Goal: Submit feedback/report problem: Submit feedback/report problem

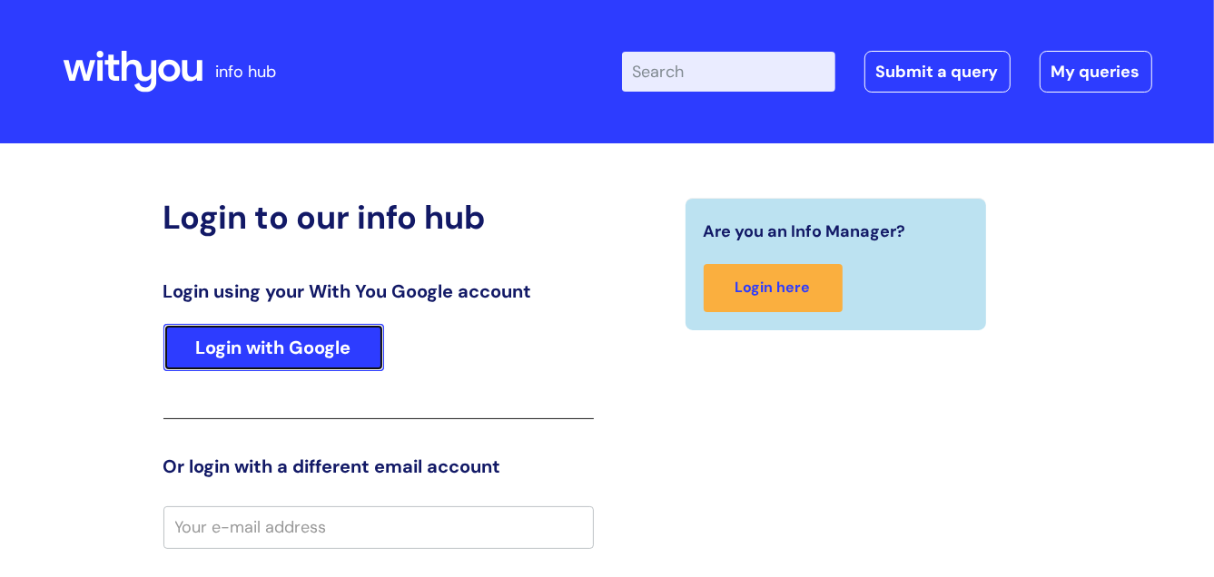
click at [328, 340] on link "Login with Google" at bounding box center [273, 347] width 221 height 47
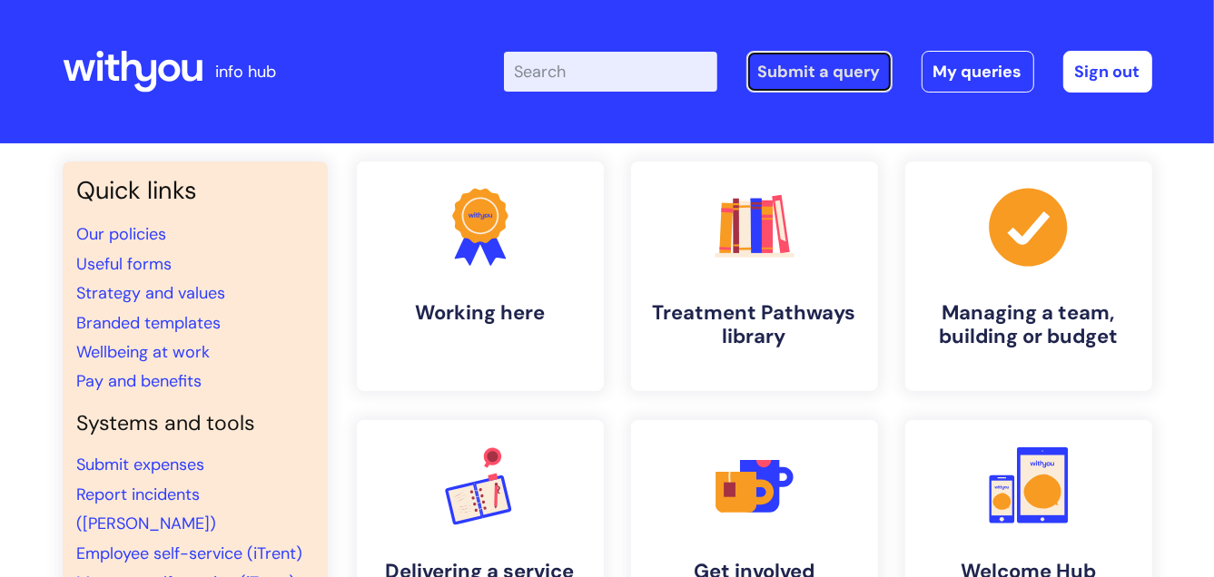
click at [843, 74] on link "Submit a query" at bounding box center [819, 72] width 146 height 42
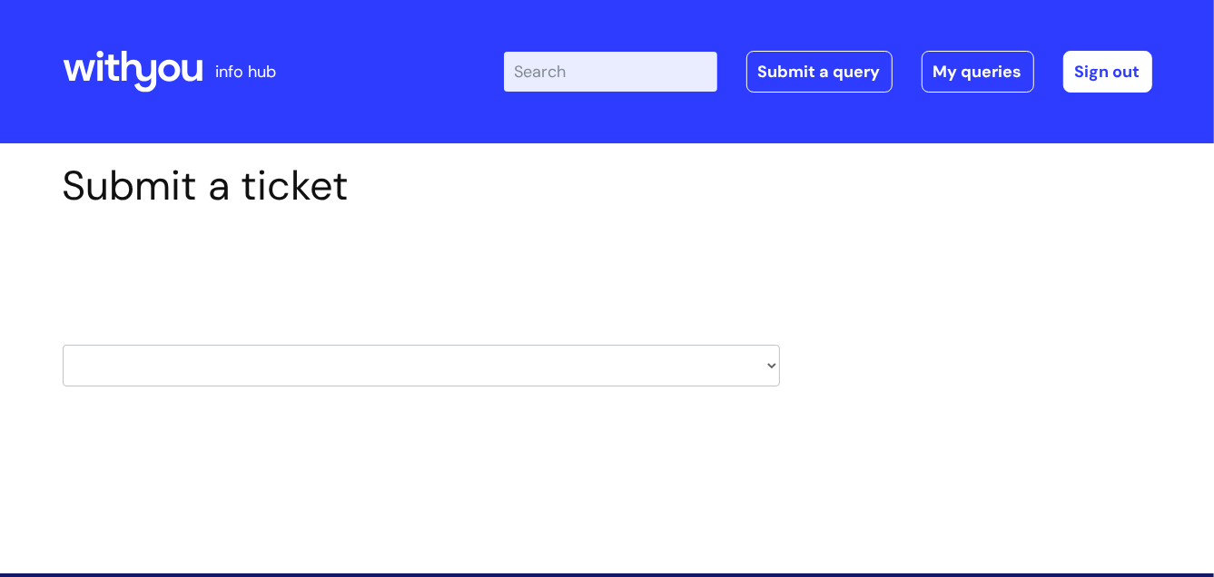
click at [771, 366] on select "HR / People IT and Support Clinical Drug Alerts Finance Accounts Data Support T…" at bounding box center [421, 366] width 717 height 42
select select "it_and_support"
click at [63, 345] on select "HR / People IT and Support Clinical Drug Alerts Finance Accounts Data Support T…" at bounding box center [421, 366] width 717 height 42
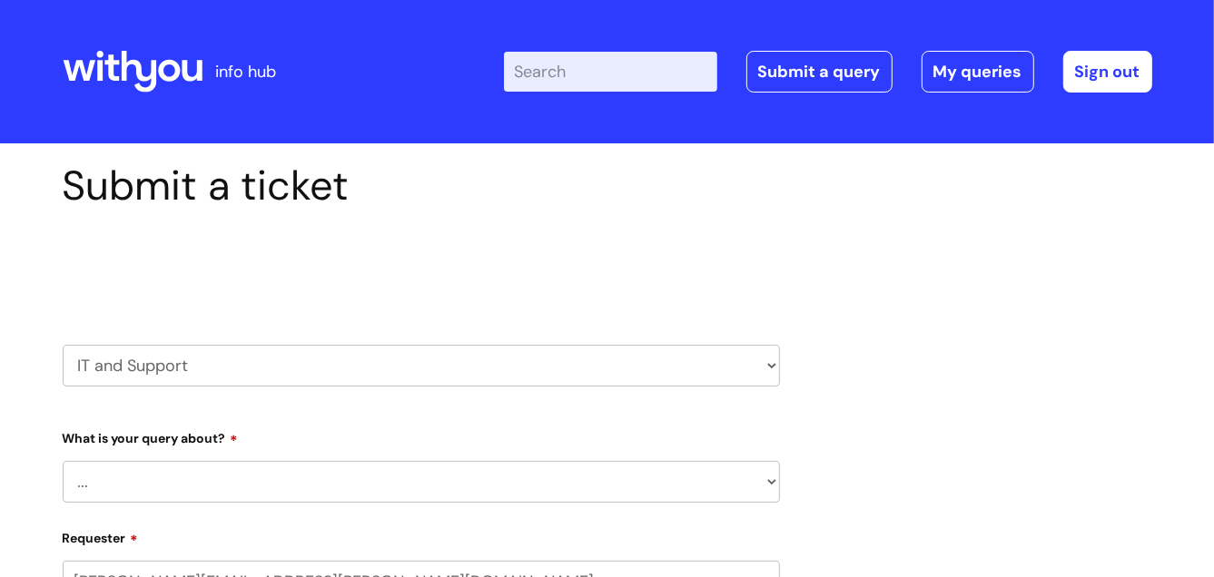
select select "80004286533"
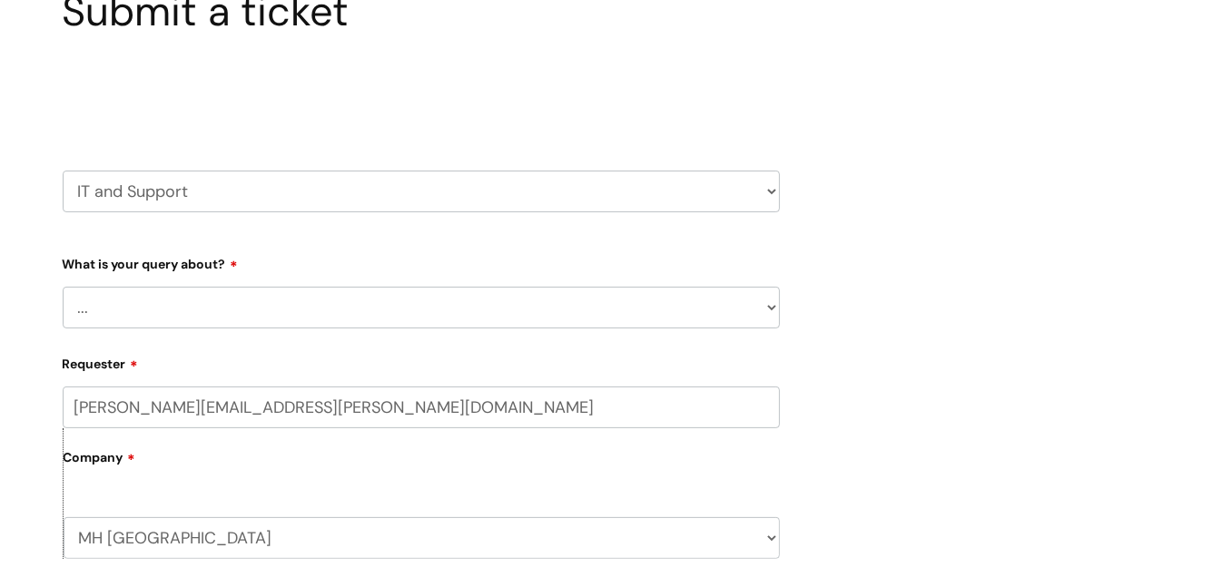
scroll to position [181, 0]
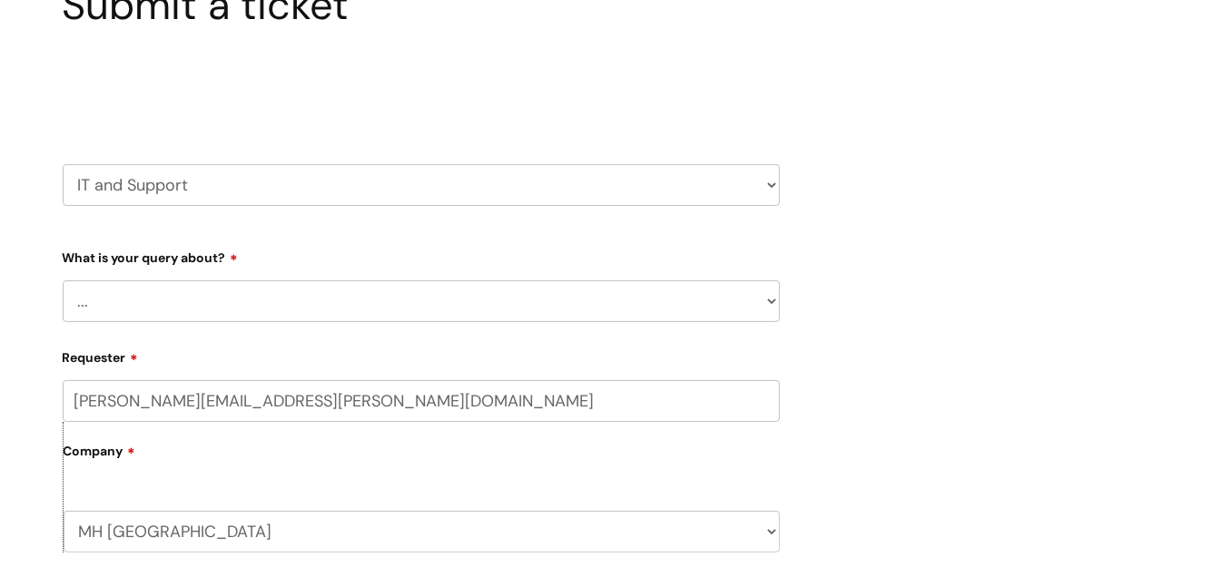
click at [770, 298] on select "... Mobile Phone Reset & MFA Accounts, Starters and Leavers IT Hardware issue I…" at bounding box center [421, 301] width 717 height 42
select select "IT Hardware issue"
click at [63, 280] on select "... Mobile Phone Reset & MFA Accounts, Starters and Leavers IT Hardware issue I…" at bounding box center [421, 301] width 717 height 42
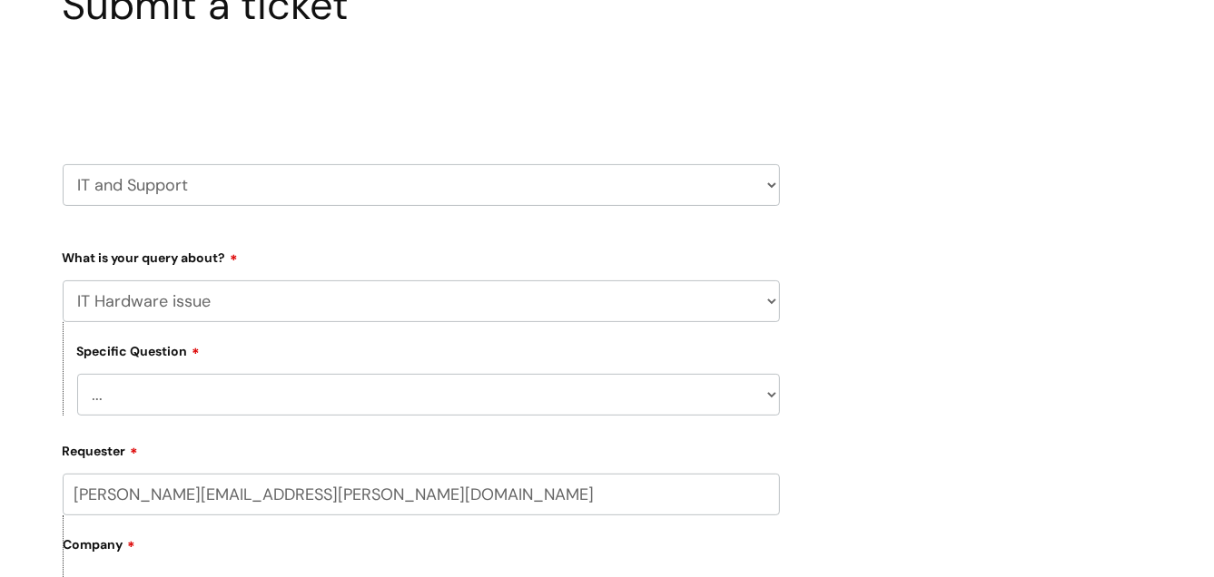
click at [334, 393] on select "... I need a new or replacement ... I’m waiting for new or replacement hardware…" at bounding box center [428, 395] width 703 height 42
select select "Problem with Laptop or Chromebook"
click at [77, 374] on select "... I need a new or replacement ... I’m waiting for new or replacement hardware…" at bounding box center [428, 395] width 703 height 42
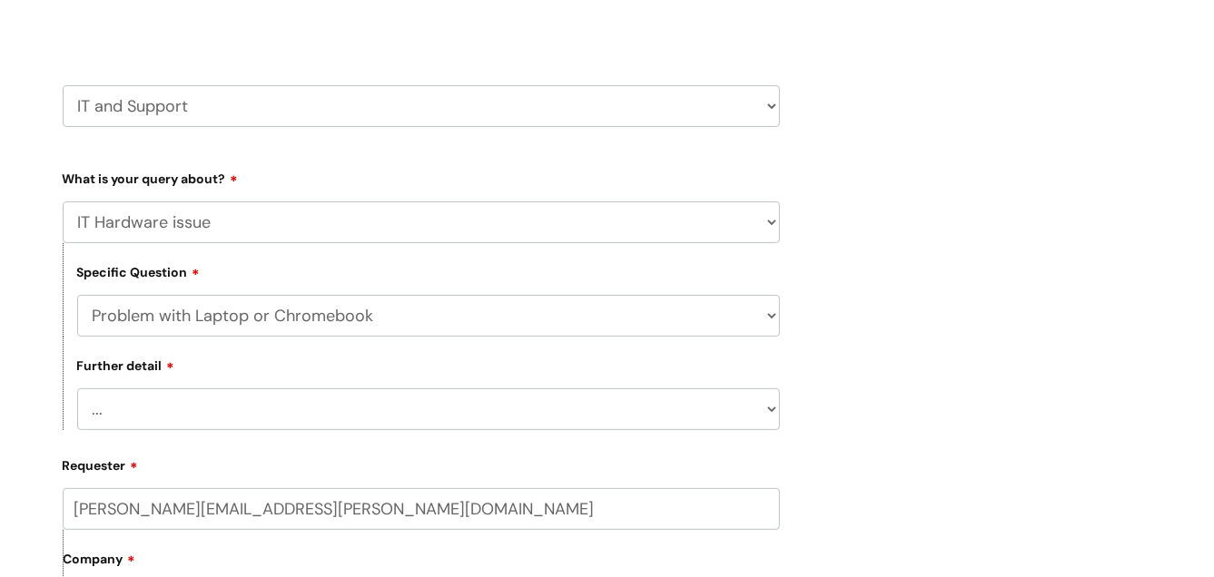
scroll to position [362, 0]
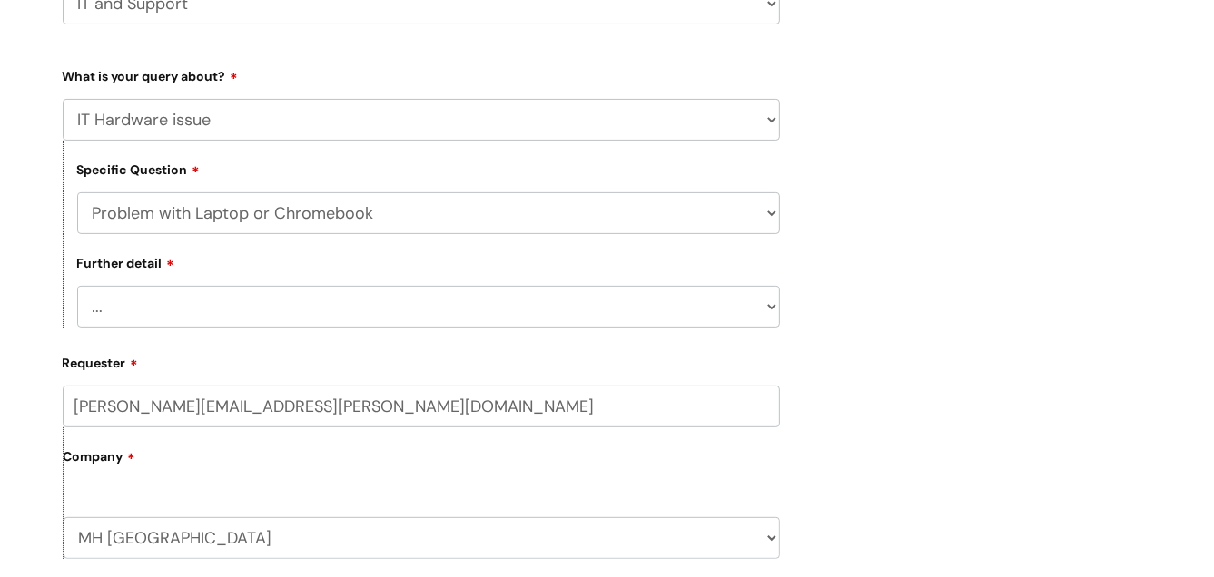
click at [731, 298] on select "... I’ve no sound / microphone I’ve got no internet or wifi I’ve got no camera …" at bounding box center [428, 307] width 703 height 42
click at [77, 286] on select "... I’ve no sound / microphone I’ve got no internet or wifi I’ve got no camera …" at bounding box center [428, 307] width 703 height 42
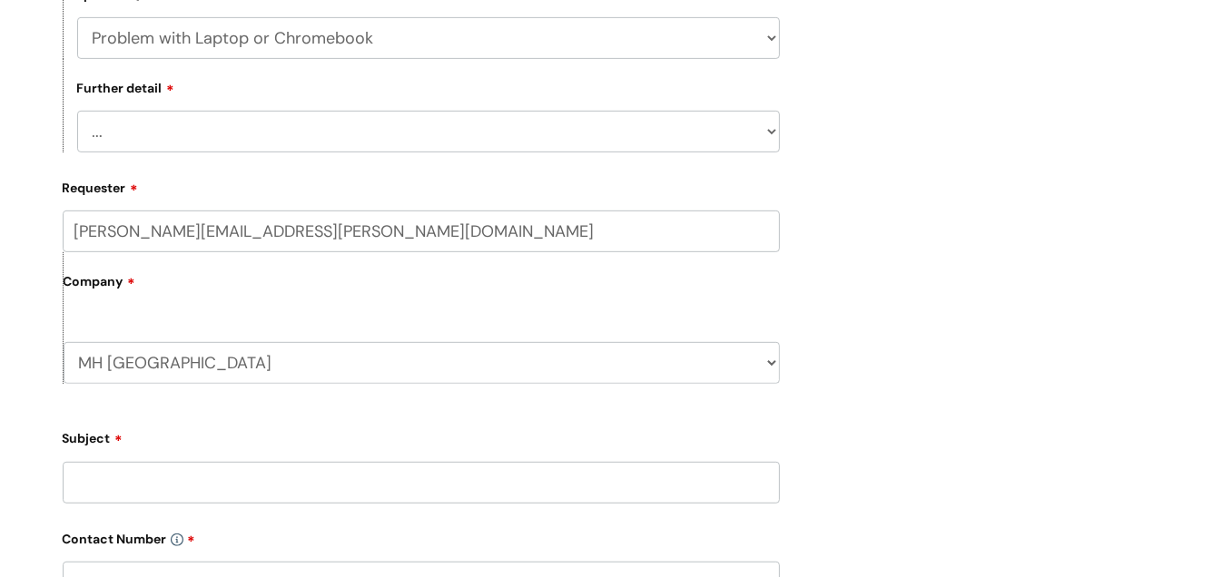
scroll to position [544, 0]
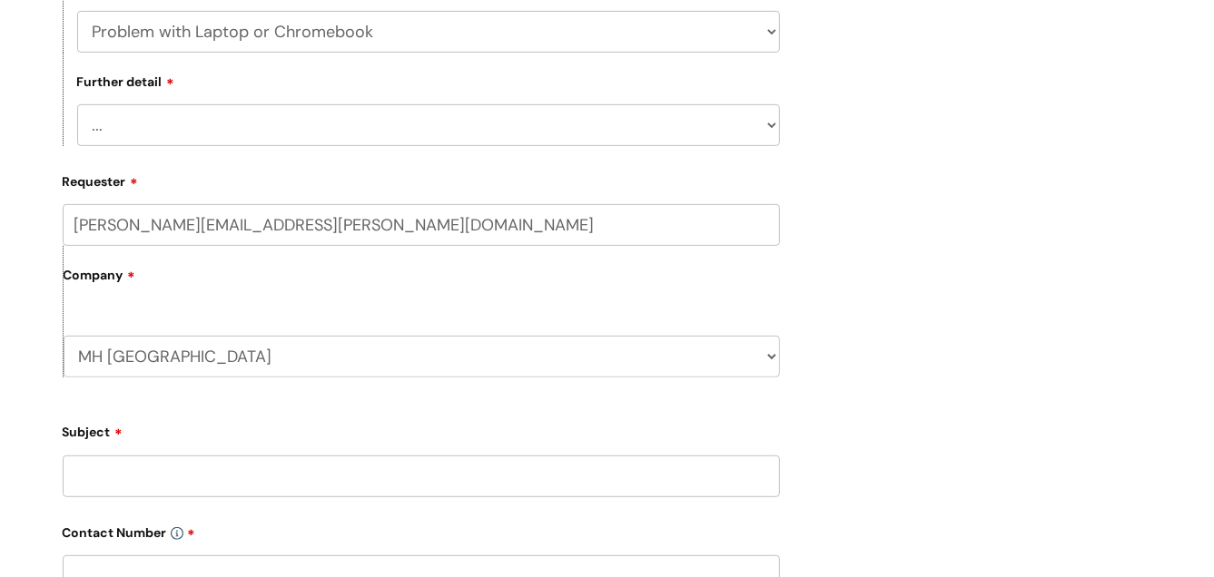
drag, startPoint x: 269, startPoint y: 293, endPoint x: 228, endPoint y: 287, distance: 41.3
click at [267, 292] on label "Company" at bounding box center [422, 281] width 716 height 41
click at [171, 279] on label "Company" at bounding box center [422, 281] width 716 height 41
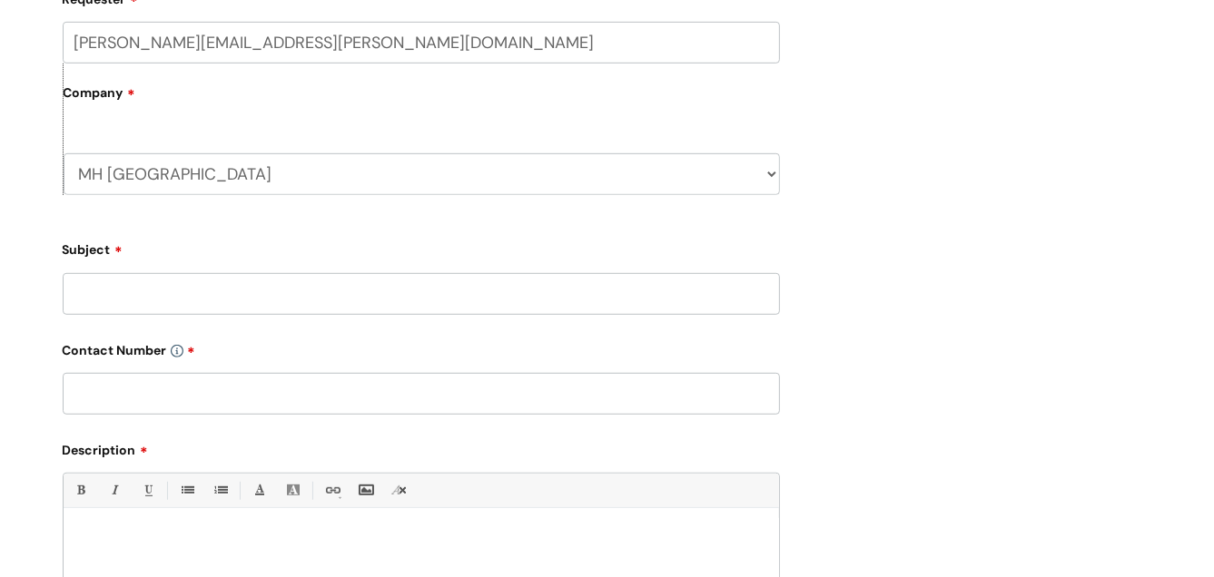
click at [239, 288] on input "Subject" at bounding box center [421, 294] width 717 height 42
type input "Computer is slow"
click at [209, 393] on input "text" at bounding box center [421, 394] width 717 height 42
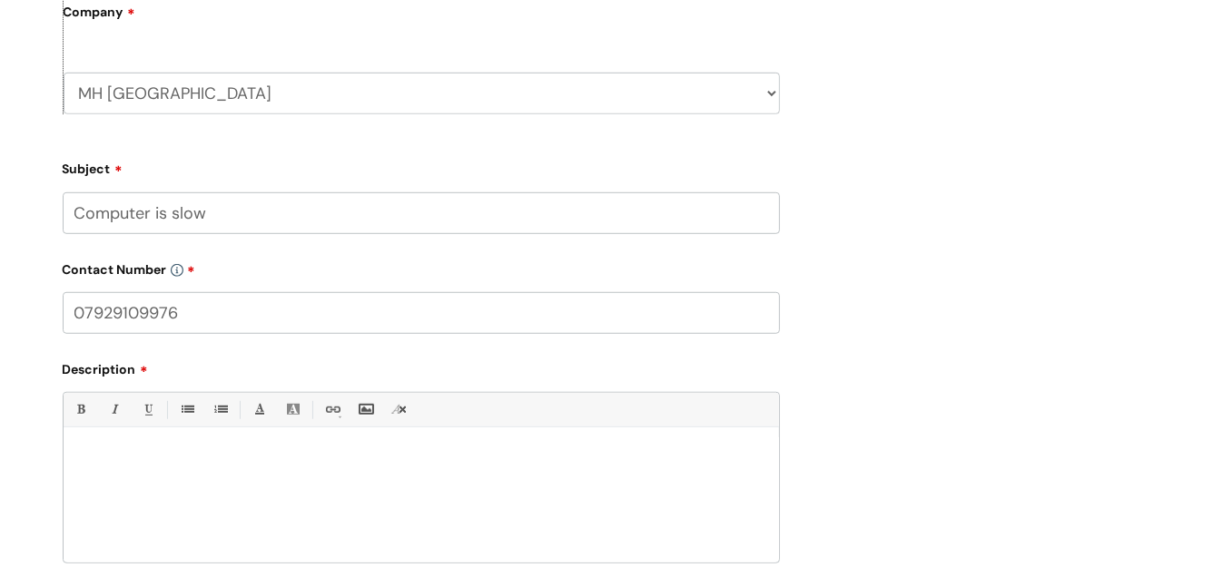
scroll to position [908, 0]
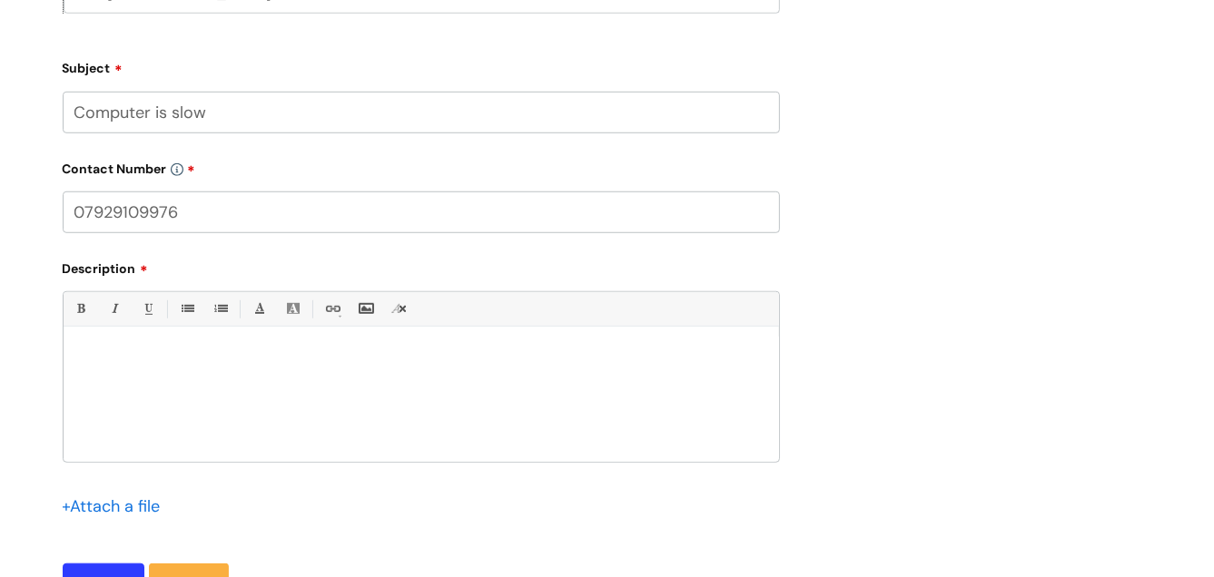
type input "07929109976"
click at [133, 354] on p at bounding box center [421, 358] width 688 height 16
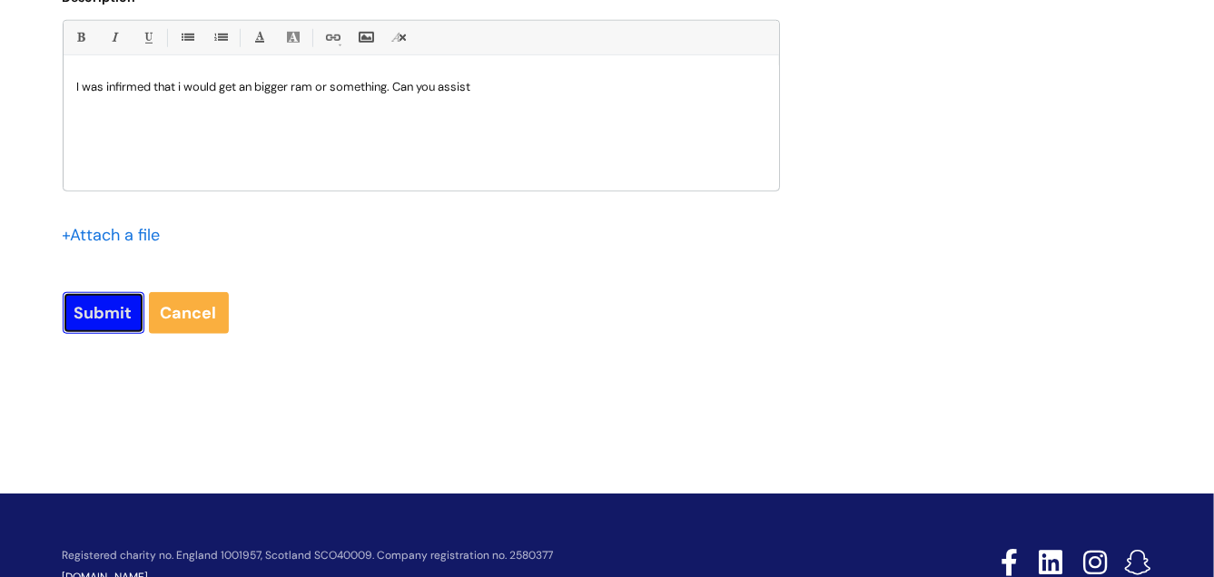
click at [94, 319] on input "Submit" at bounding box center [104, 313] width 82 height 42
click at [99, 312] on input "Submit" at bounding box center [104, 312] width 82 height 42
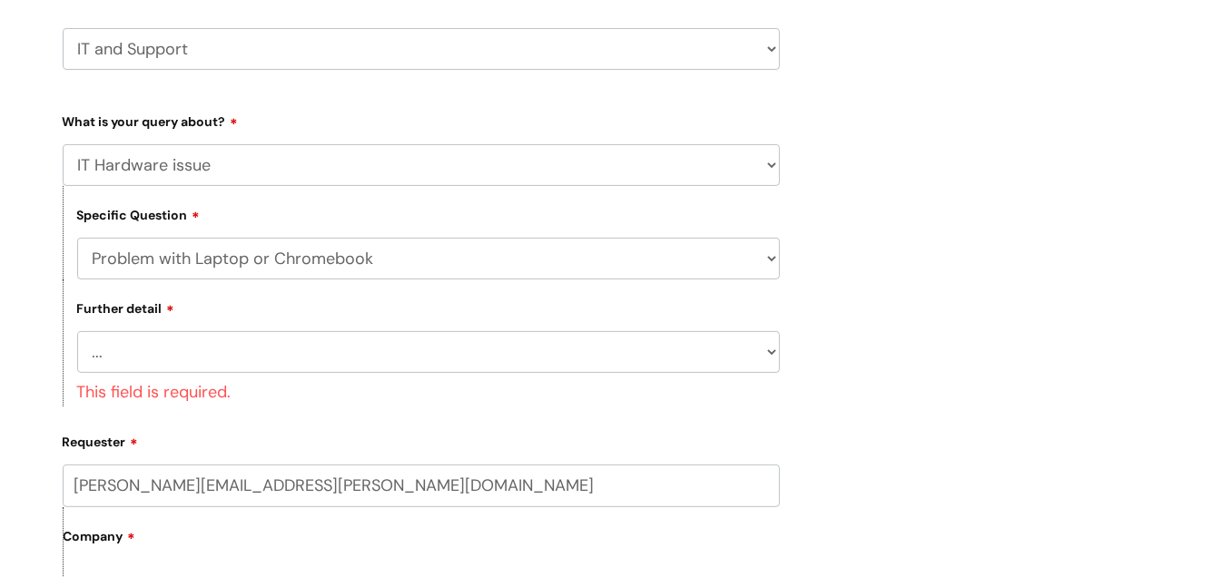
scroll to position [306, 0]
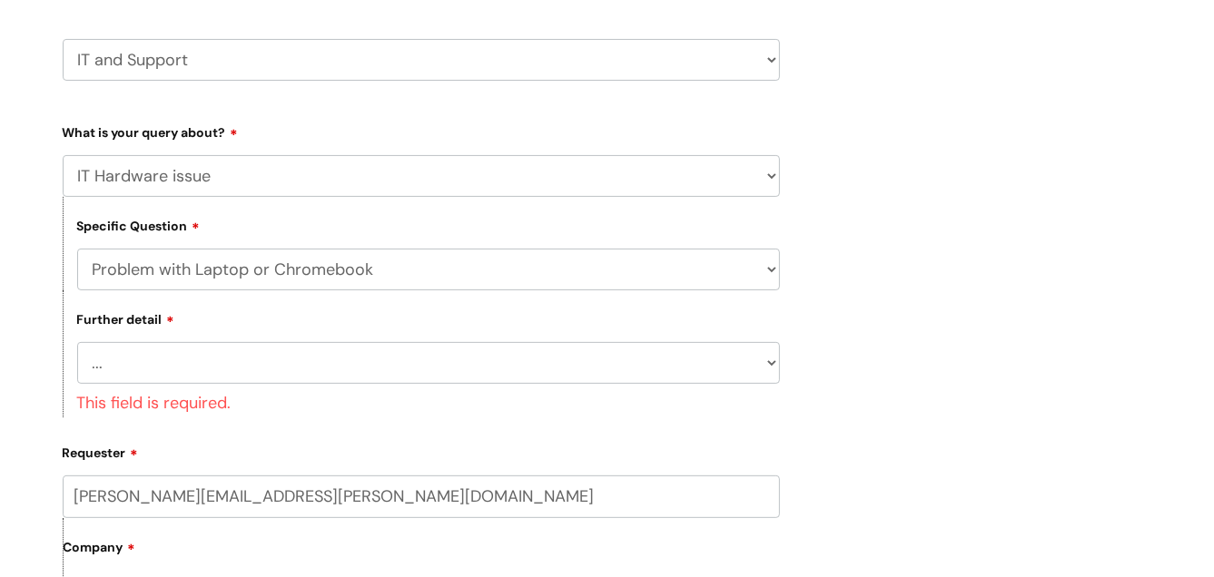
click at [484, 378] on select "... I’ve no sound / microphone I’ve got no internet or wifi I’ve got no camera …" at bounding box center [428, 363] width 703 height 42
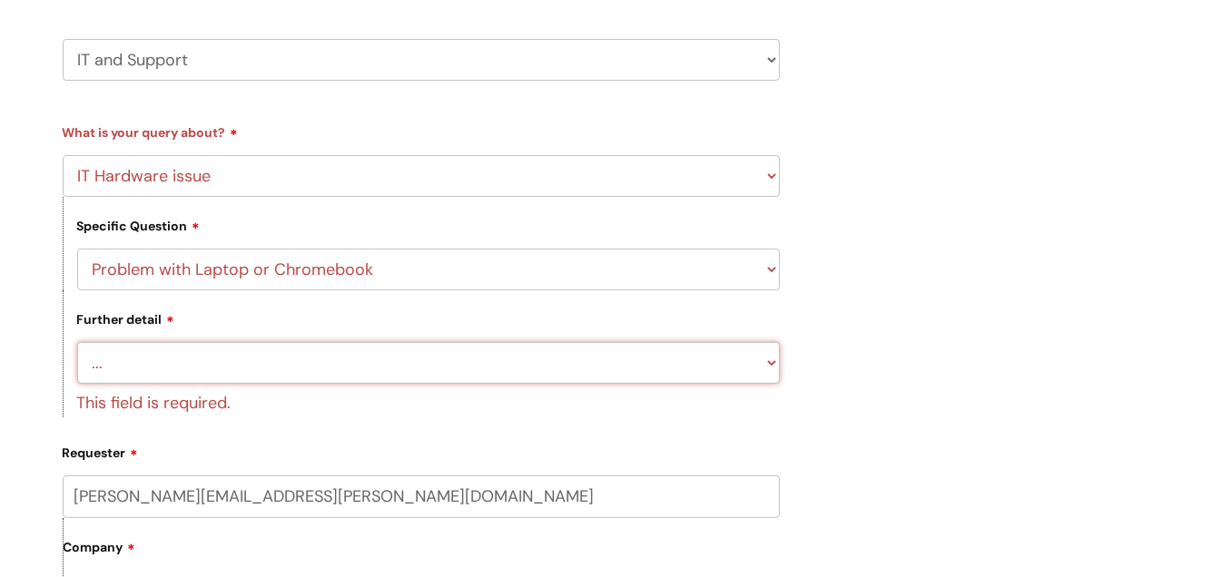
click at [77, 342] on select "... I’ve no sound / microphone I’ve got no internet or wifi I’ve got no camera …" at bounding box center [428, 363] width 703 height 42
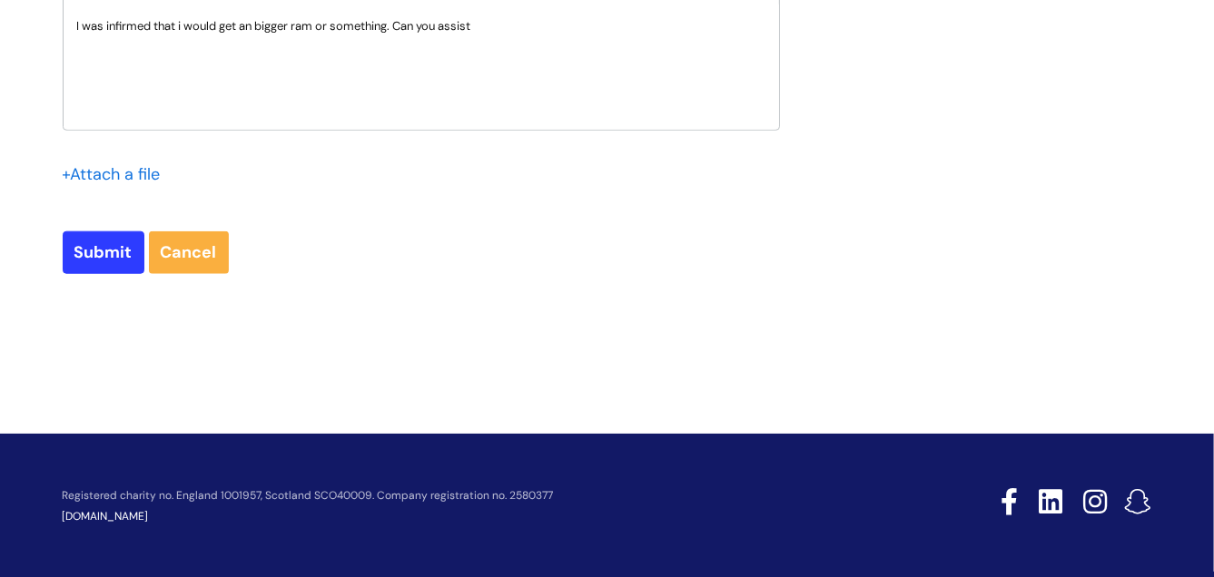
scroll to position [1274, 0]
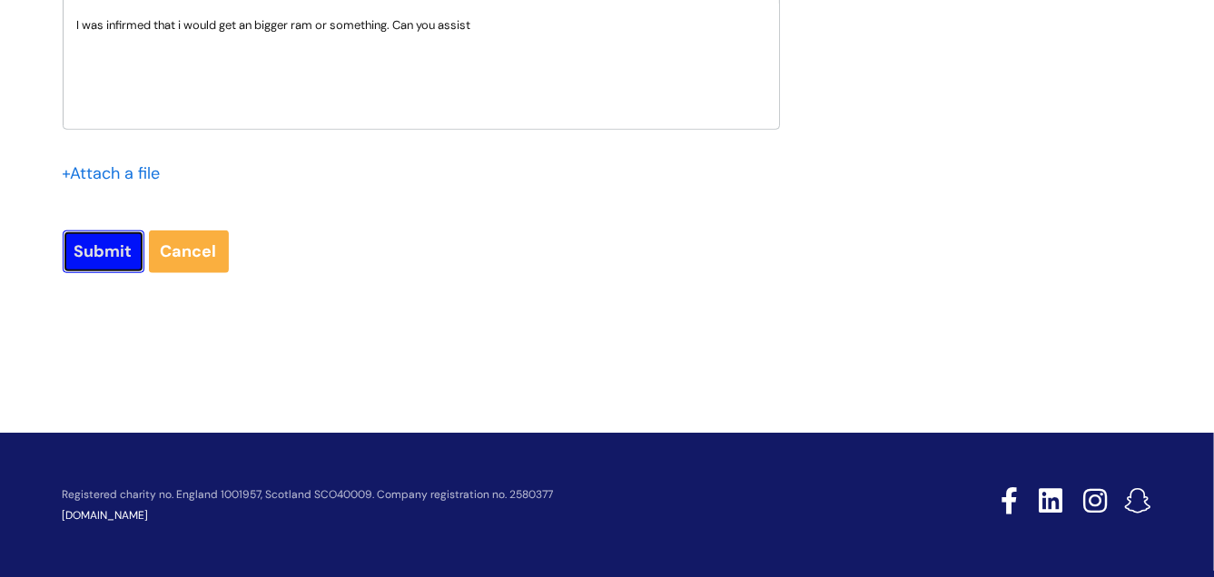
click at [102, 260] on input "Submit" at bounding box center [104, 252] width 82 height 42
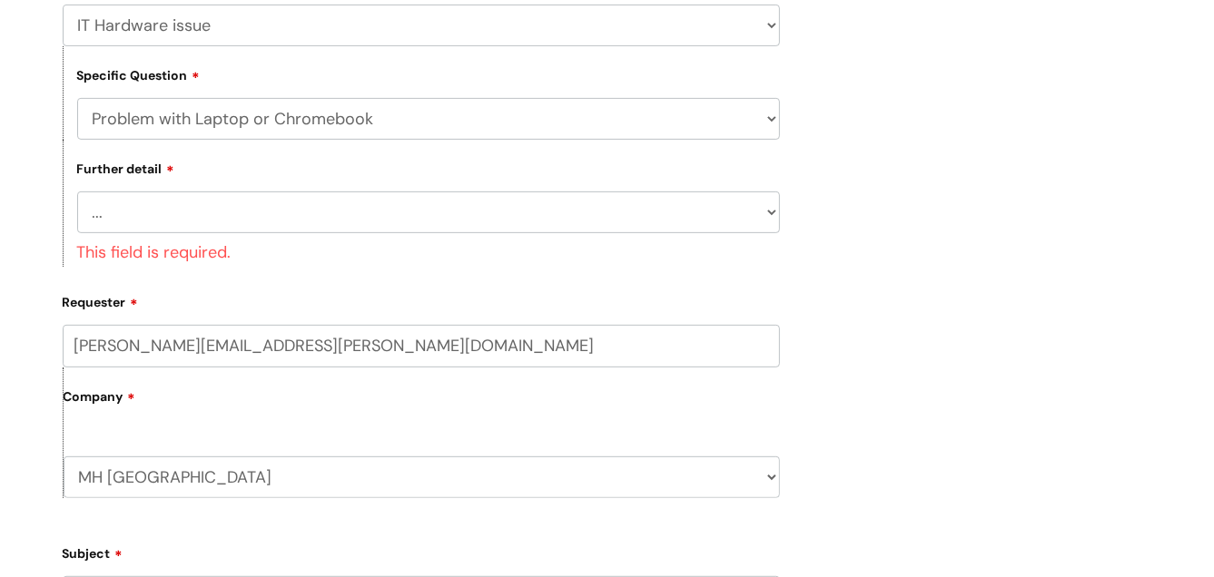
scroll to position [276, 0]
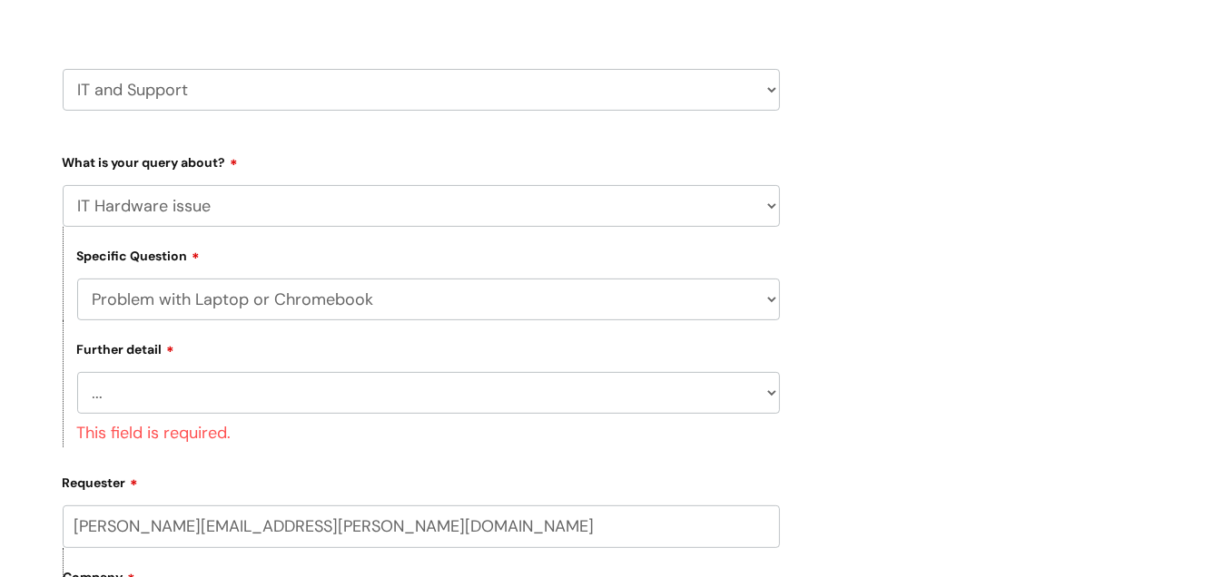
click at [770, 298] on select "... I need a new or replacement ... I’m waiting for new or replacement hardware…" at bounding box center [428, 300] width 703 height 42
select select "I need a new or replacement ..."
click at [77, 279] on select "... I need a new or replacement ... I’m waiting for new or replacement hardware…" at bounding box center [428, 300] width 703 height 42
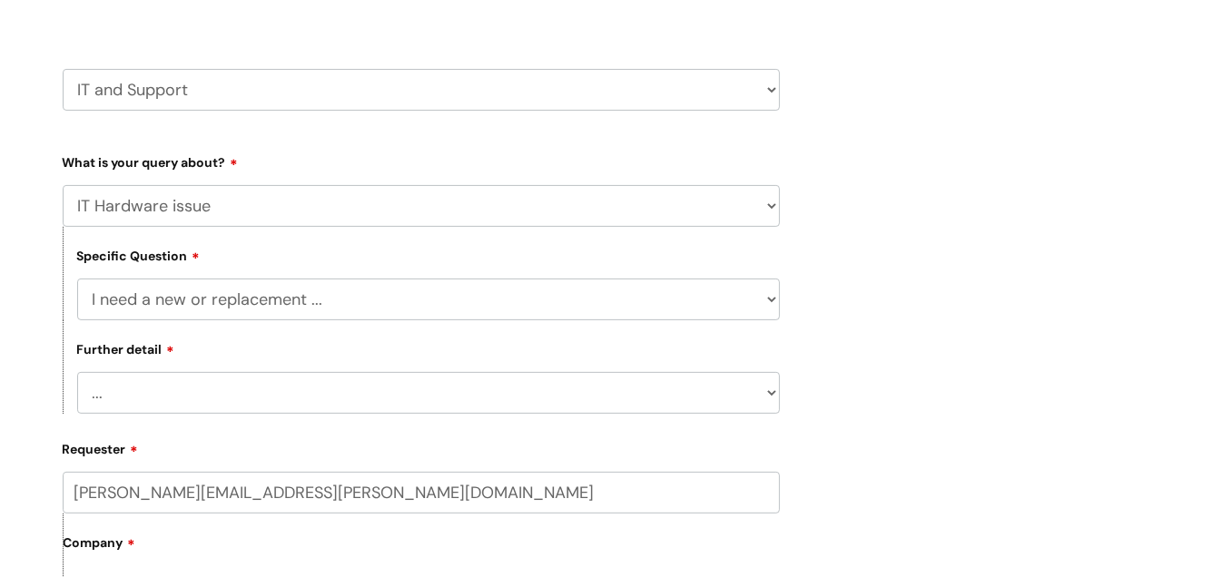
click at [405, 404] on select "... Another sort of cable Anything else Monitor Mouse/keyboard Port replicator …" at bounding box center [428, 393] width 703 height 42
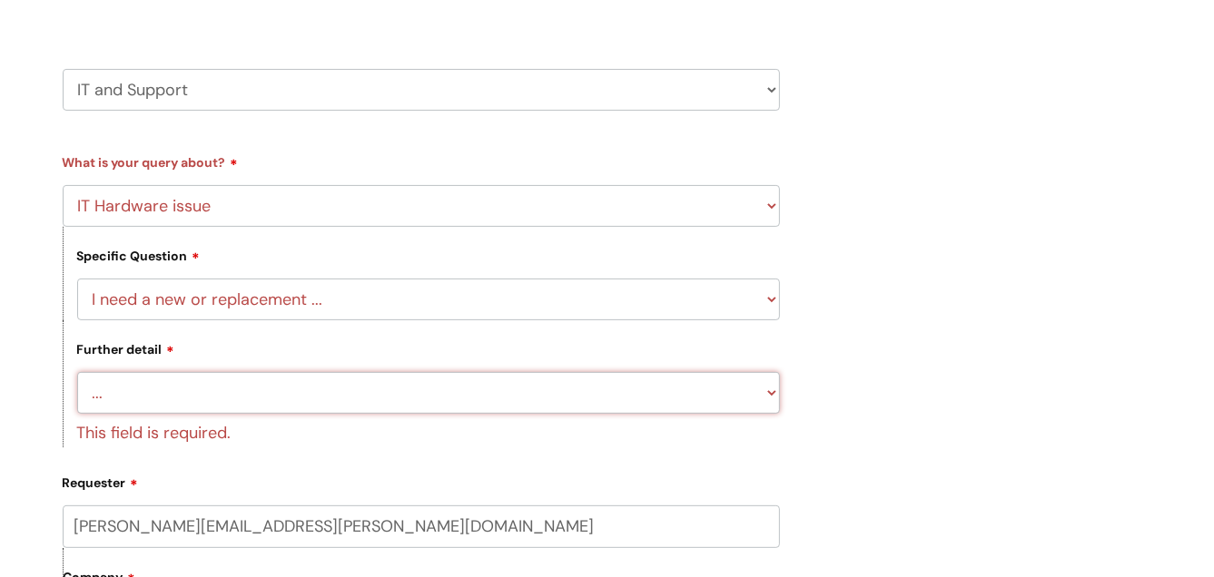
select select "Power supply"
click at [77, 372] on select "... Another sort of cable Anything else Monitor Mouse/keyboard Port replicator …" at bounding box center [428, 393] width 703 height 42
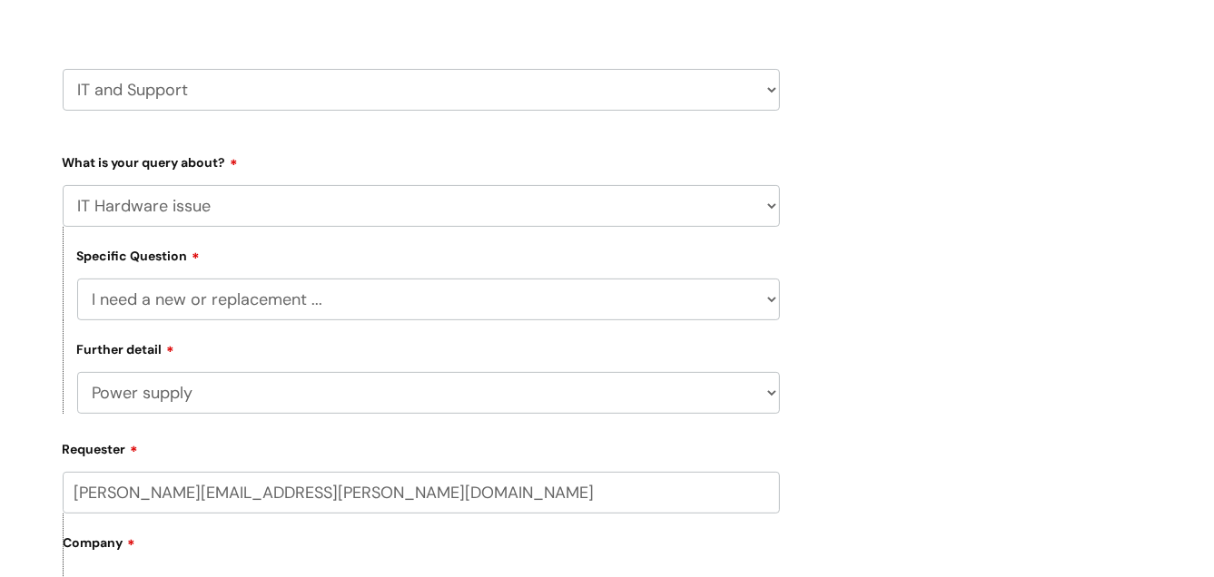
click at [757, 201] on select "... Mobile Phone Reset & MFA Accounts, Starters and Leavers IT Hardware issue I…" at bounding box center [421, 206] width 717 height 42
select select "Something Else"
click at [63, 185] on select "... Mobile Phone Reset & MFA Accounts, Starters and Leavers IT Hardware issue I…" at bounding box center [421, 206] width 717 height 42
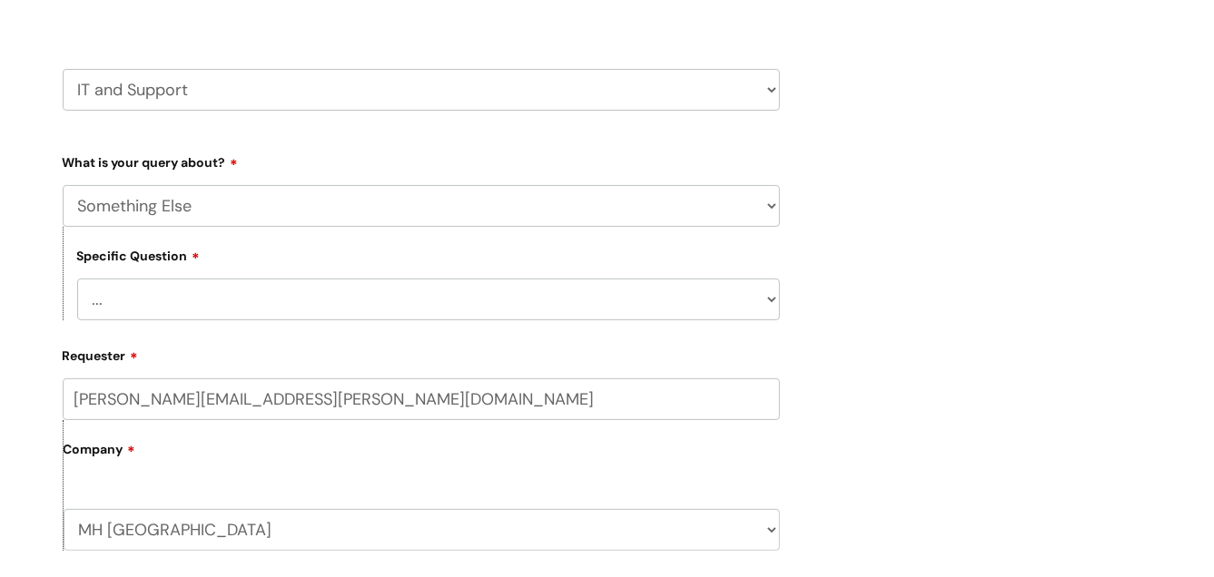
click at [502, 297] on select "... My problem is not listed" at bounding box center [428, 300] width 703 height 42
select select "My problem is not listed"
click at [77, 279] on select "... My problem is not listed" at bounding box center [428, 300] width 703 height 42
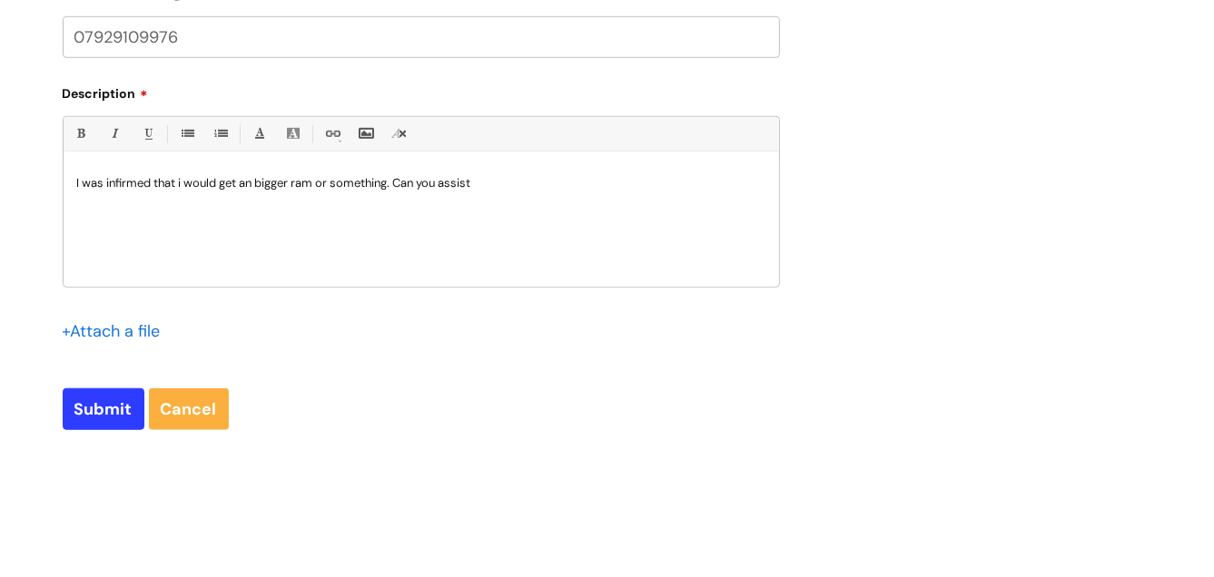
scroll to position [1002, 0]
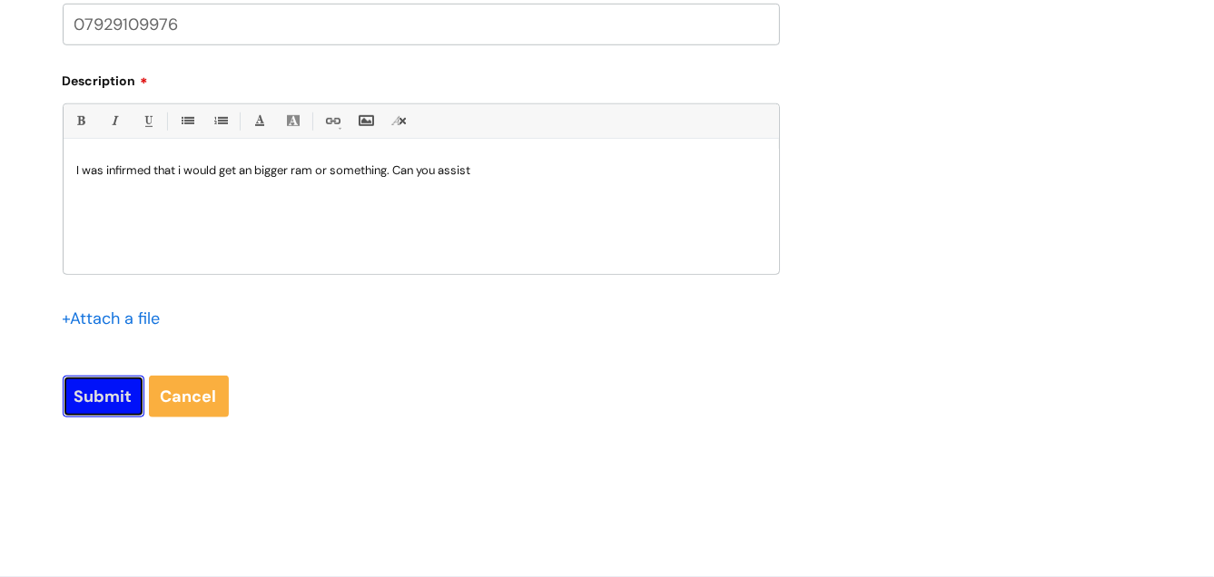
click at [108, 396] on input "Submit" at bounding box center [104, 397] width 82 height 42
type input "Please Wait..."
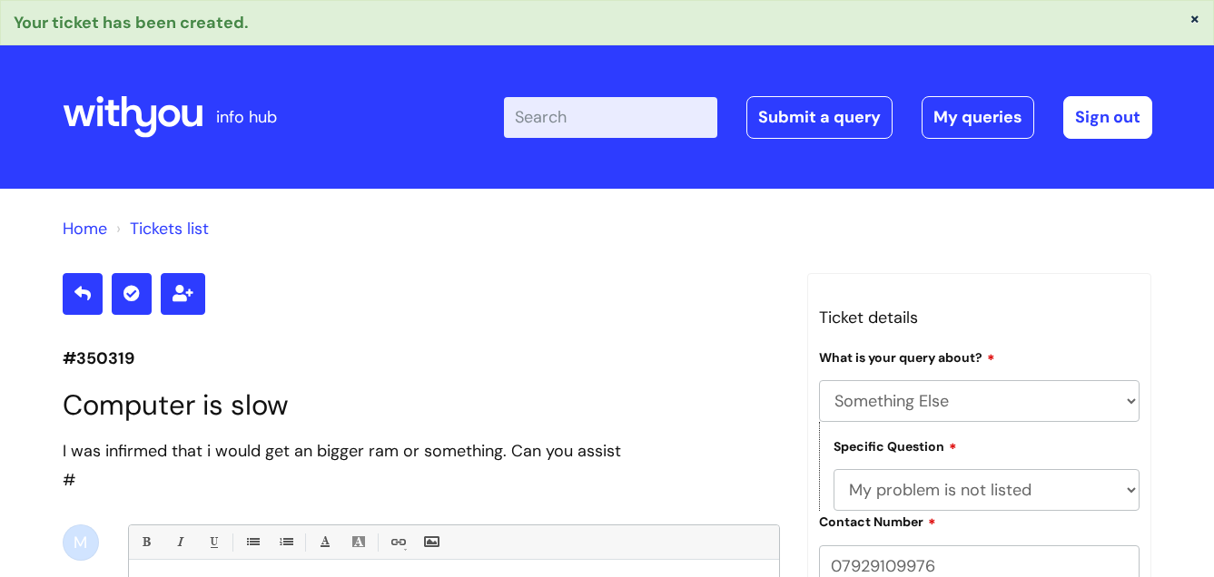
select select "Something Else"
select select "My problem is not listed"
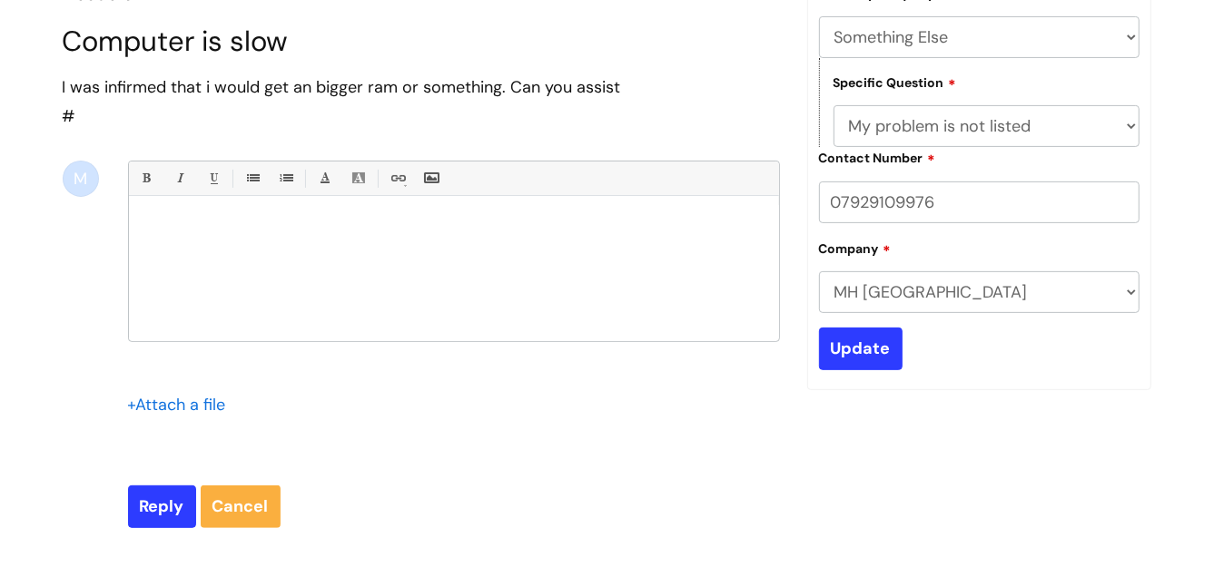
scroll to position [390, 0]
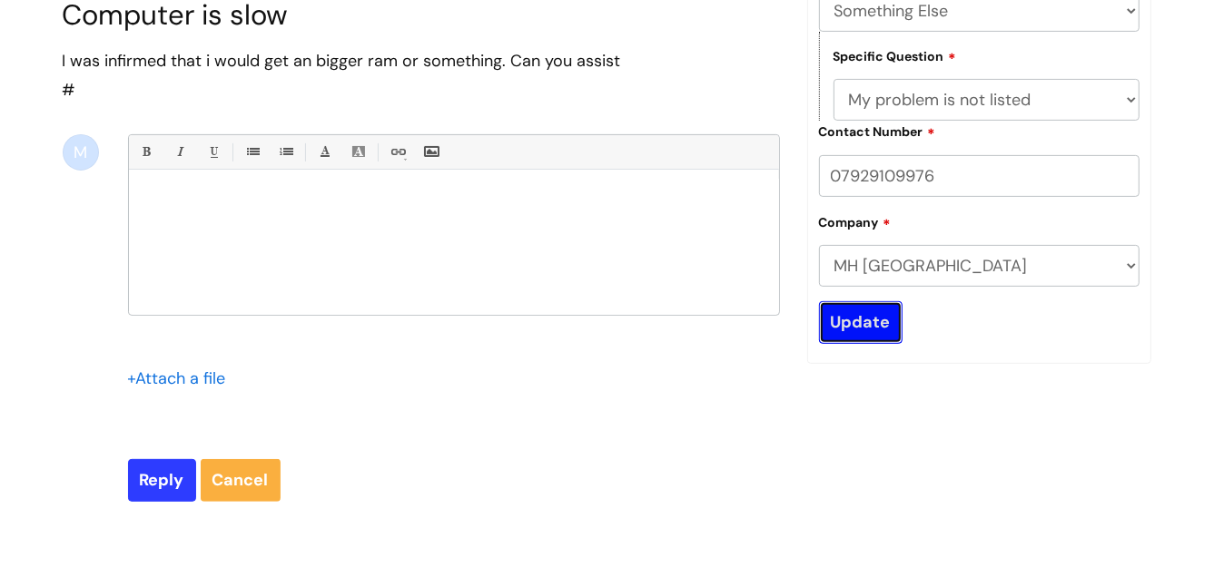
click at [881, 325] on input "Update" at bounding box center [861, 322] width 84 height 42
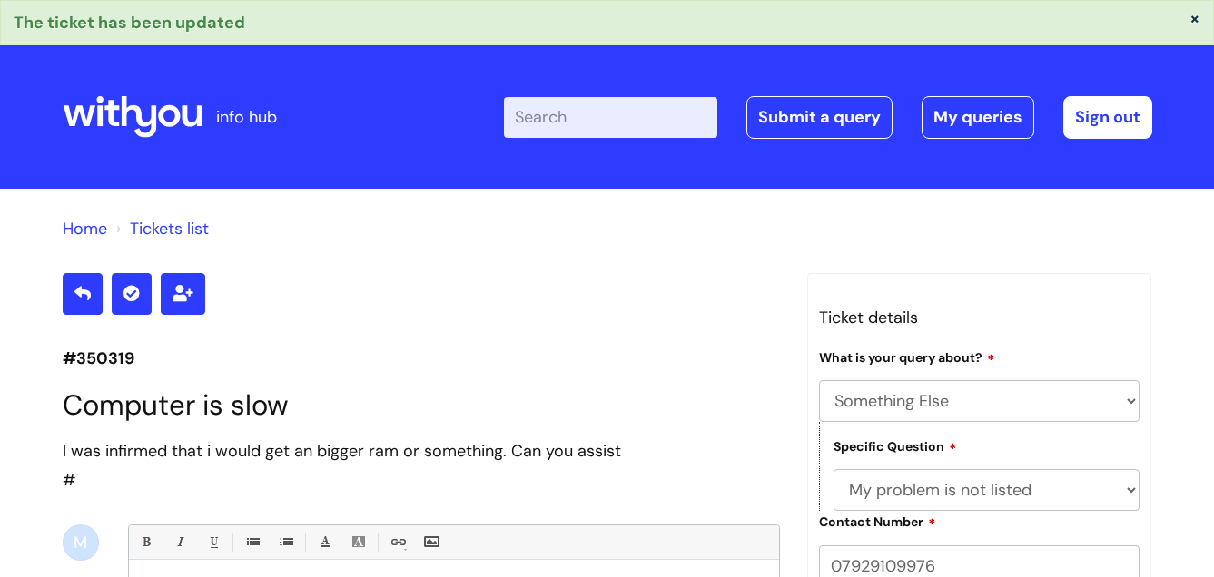
select select "Something Else"
select select "My problem is not listed"
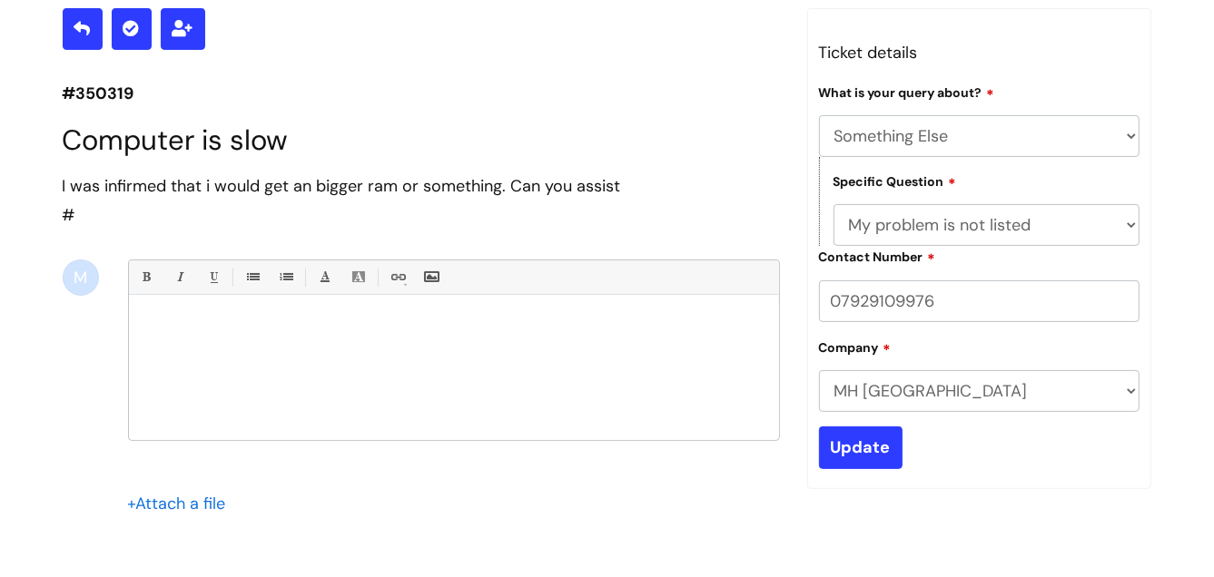
scroll to position [30, 0]
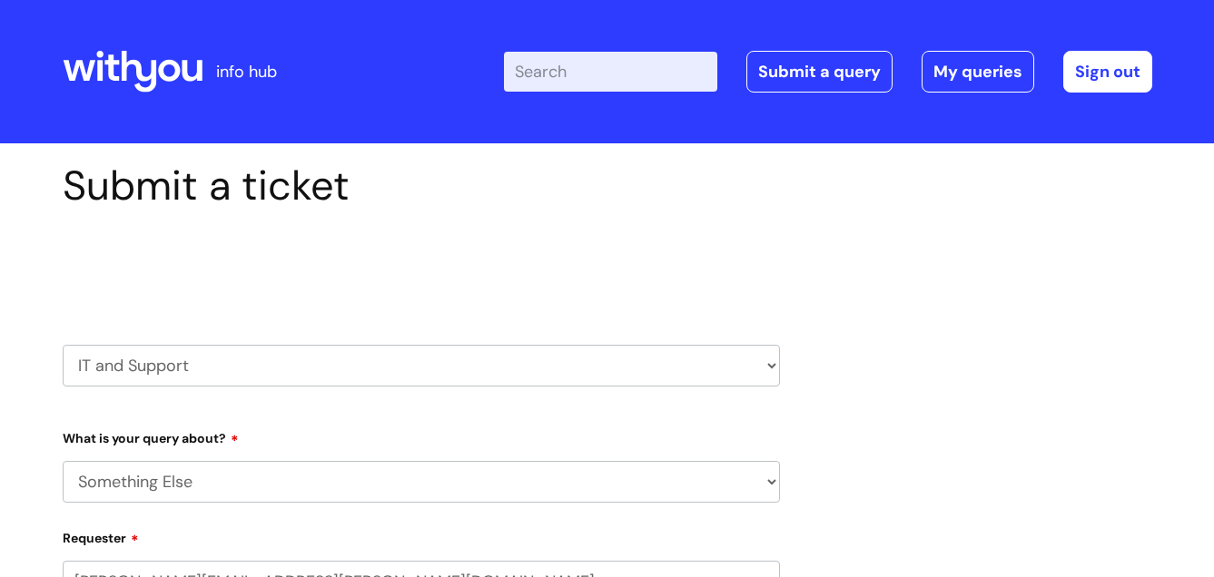
select select "Something Else"
select select "80004286533"
drag, startPoint x: 132, startPoint y: 76, endPoint x: 151, endPoint y: 110, distance: 38.6
click at [133, 76] on icon at bounding box center [133, 72] width 140 height 44
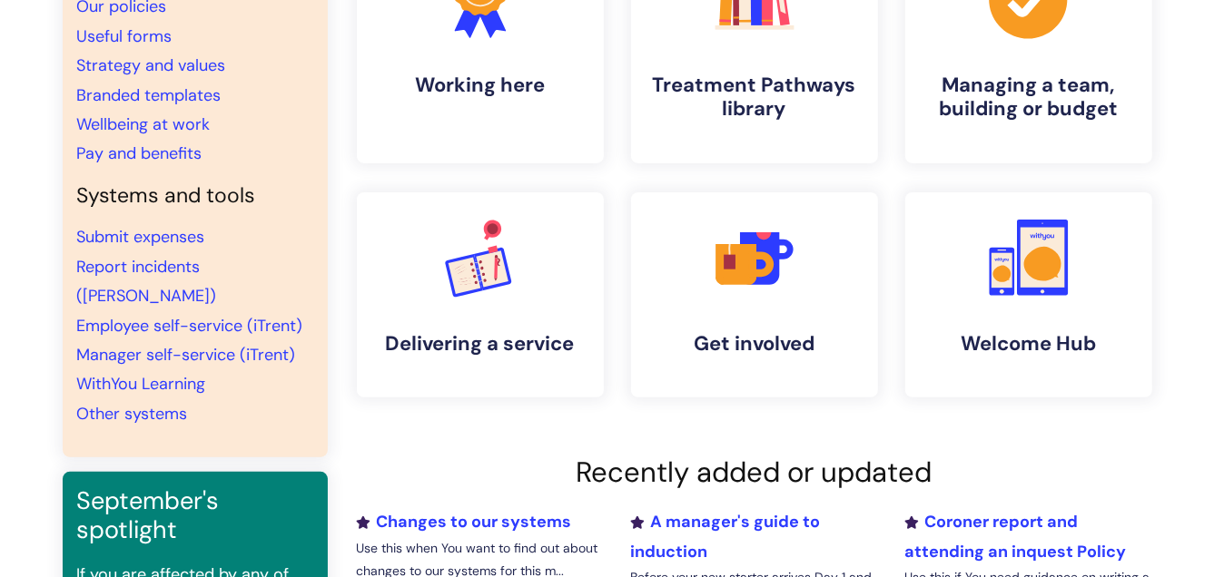
scroll to position [271, 0]
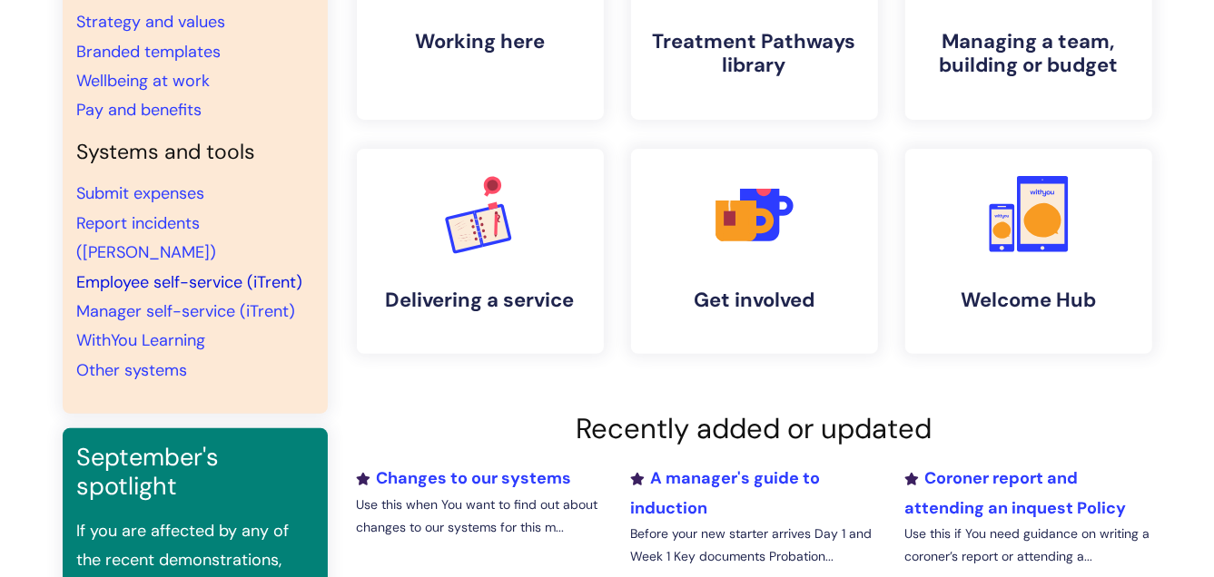
click at [215, 271] on link "Employee self-service (iTrent)" at bounding box center [190, 282] width 226 height 22
click at [159, 271] on link "Employee self-service (iTrent)" at bounding box center [190, 282] width 226 height 22
